Goal: Information Seeking & Learning: Learn about a topic

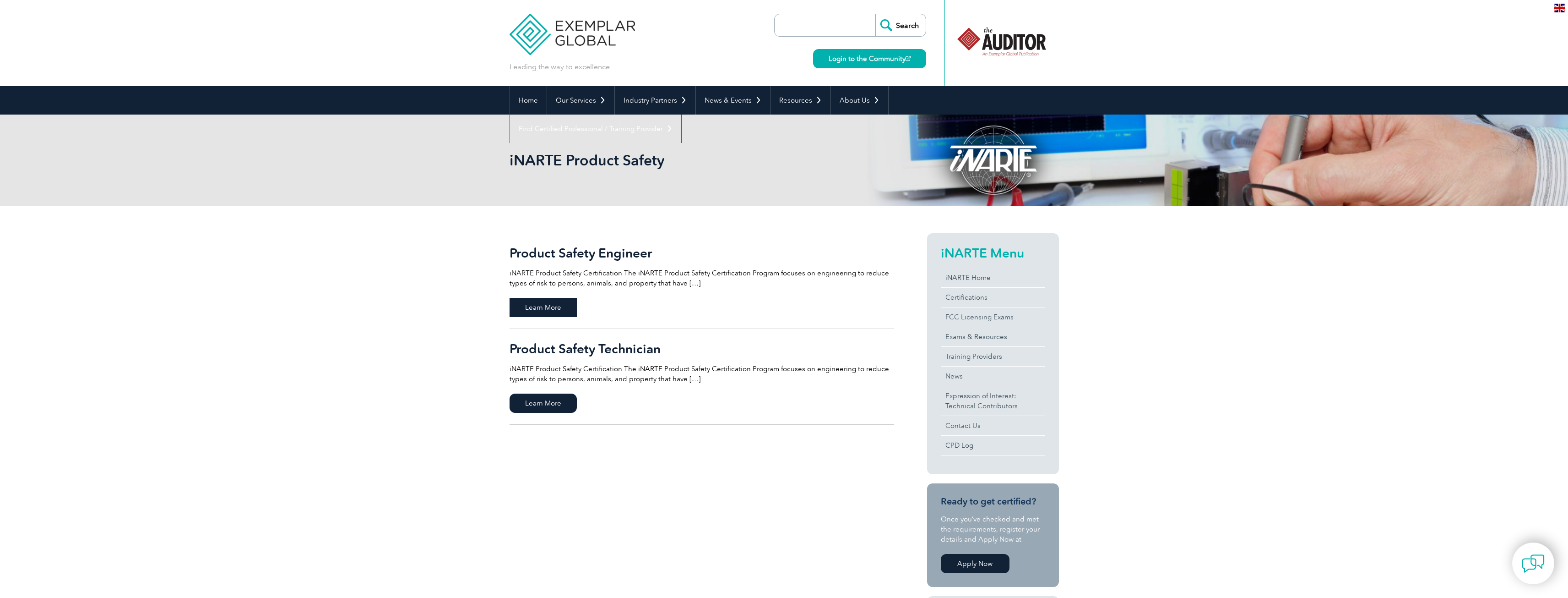
click at [559, 306] on span "Learn More" at bounding box center [543, 308] width 68 height 19
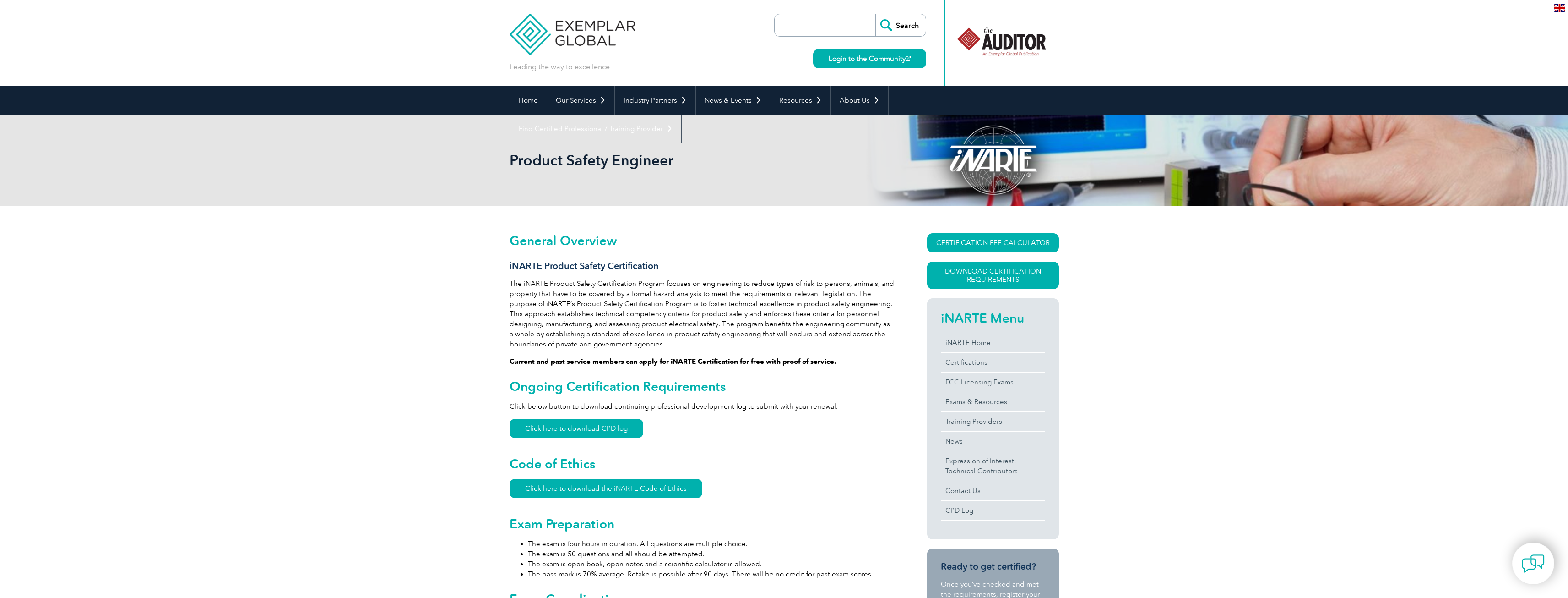
click at [822, 23] on input "search" at bounding box center [827, 25] width 96 height 22
type input "functional safety"
click at [875, 14] on input "Search" at bounding box center [900, 25] width 51 height 22
click at [894, 24] on input "Search" at bounding box center [900, 25] width 51 height 22
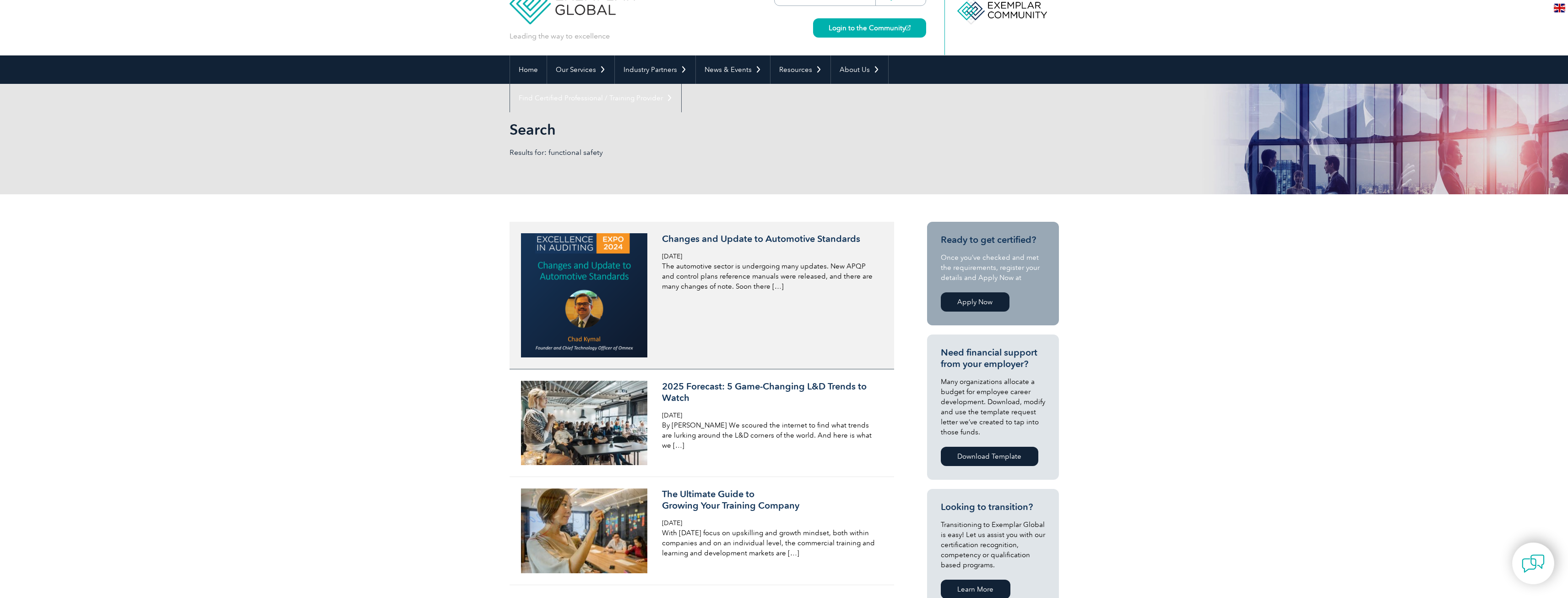
scroll to position [46, 0]
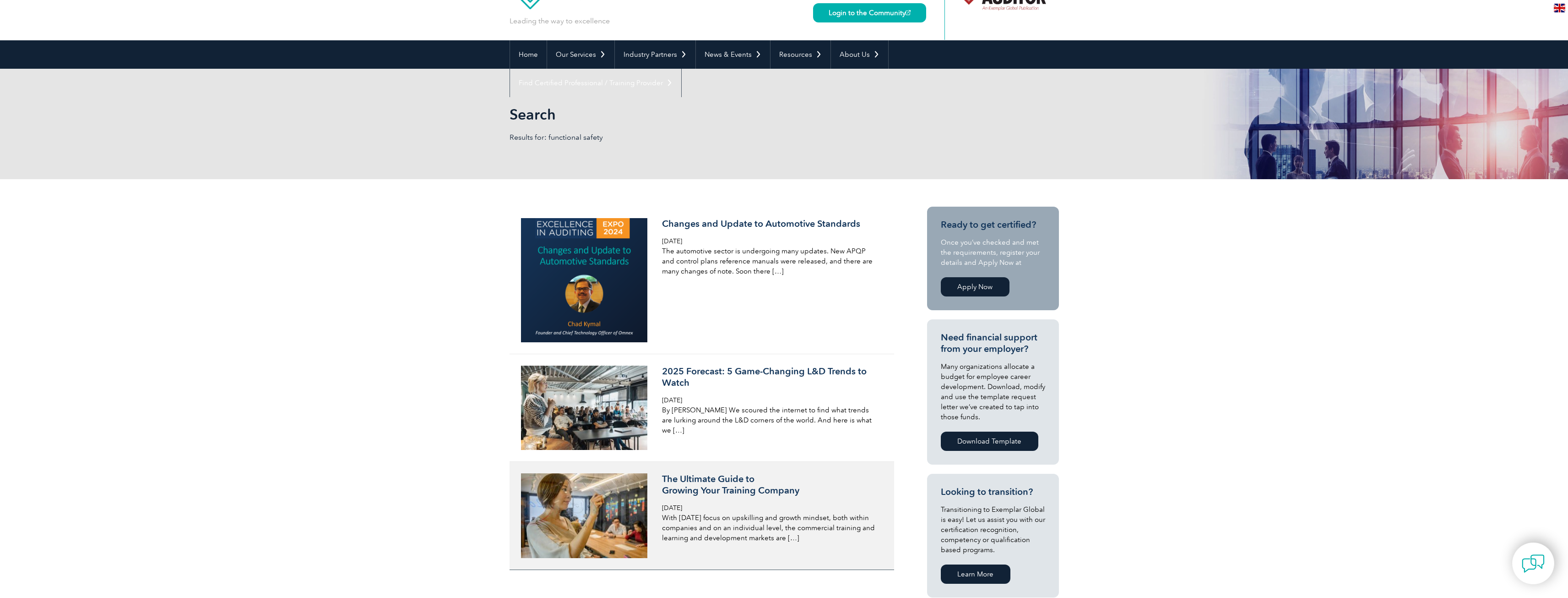
click at [771, 507] on div "The Ultimate Guide to Growing Your Training Company [DATE] With [DATE] focus on…" at bounding box center [771, 508] width 217 height 69
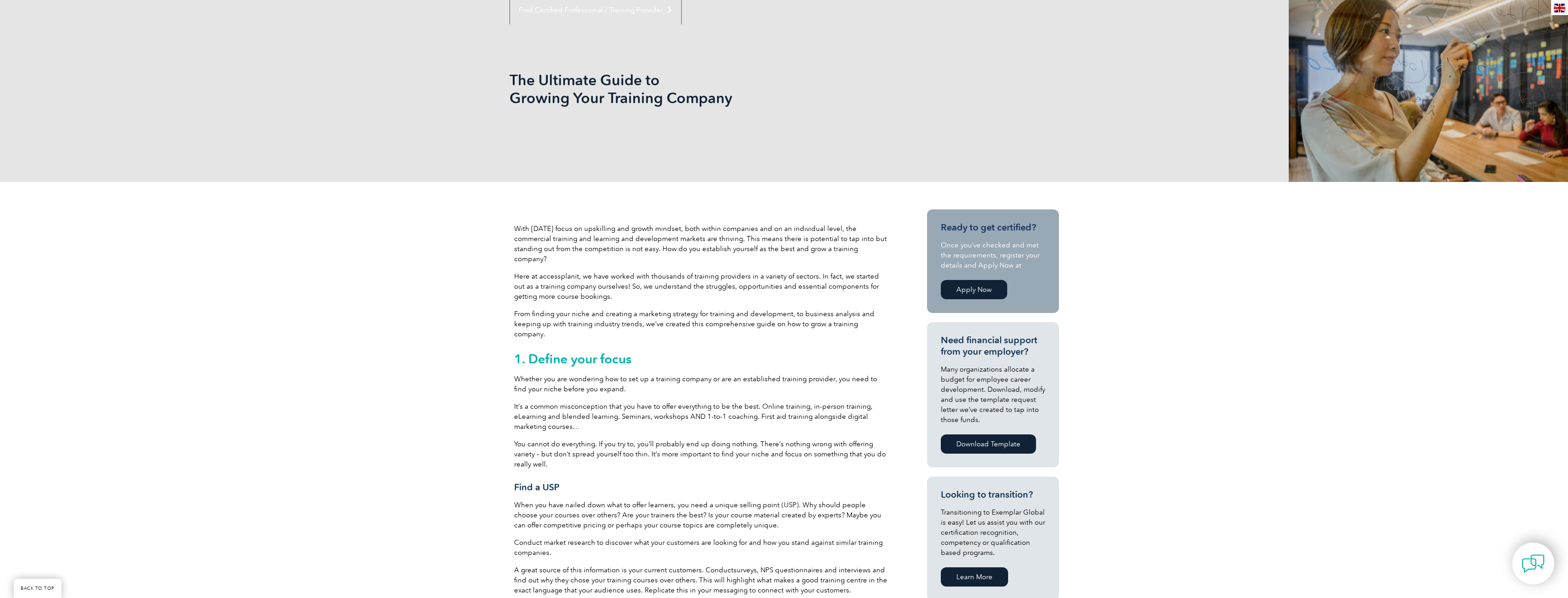
scroll to position [91, 0]
